Goal: Task Accomplishment & Management: Manage account settings

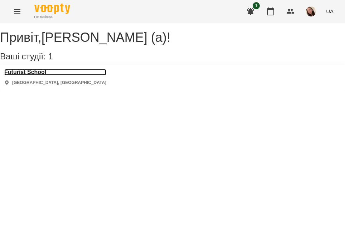
click at [45, 75] on h3 "Futurist School" at bounding box center [55, 72] width 102 height 6
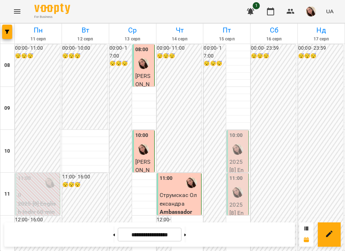
scroll to position [275, 0]
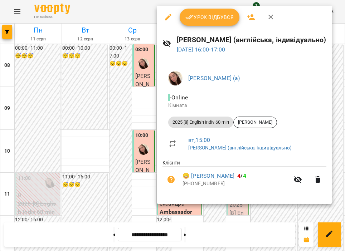
click at [191, 19] on icon "button" at bounding box center [189, 17] width 9 height 9
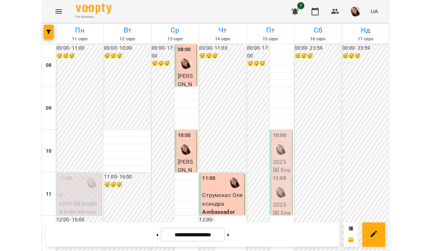
scroll to position [221, 0]
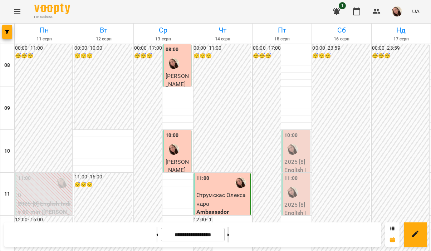
click at [229, 232] on button at bounding box center [228, 235] width 2 height 16
type input "**********"
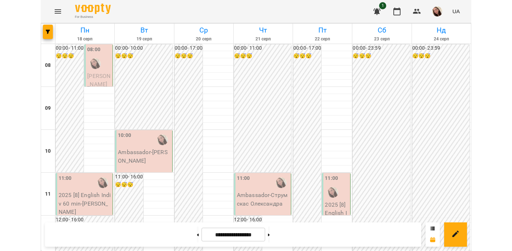
scroll to position [206, 0]
